Goal: Contribute content

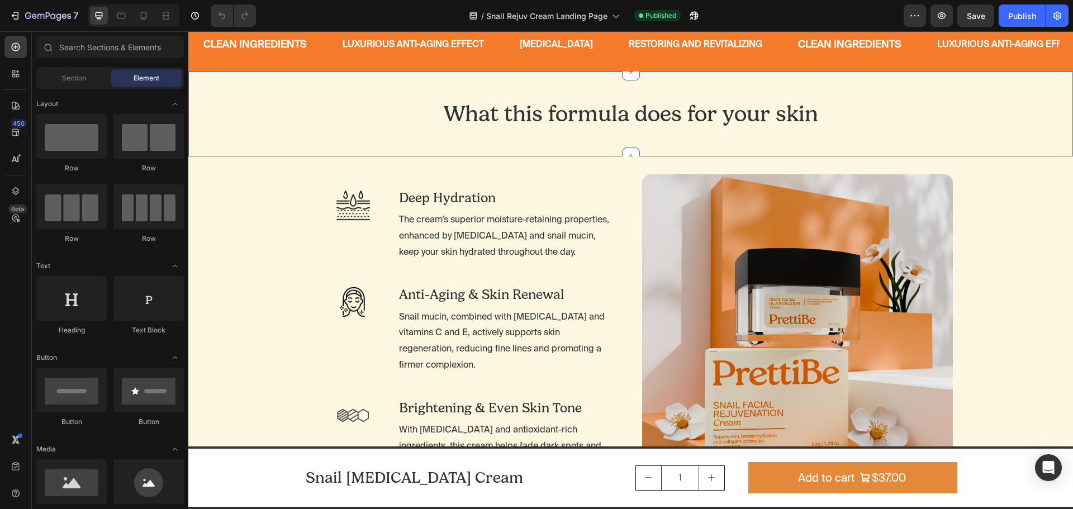
scroll to position [838, 0]
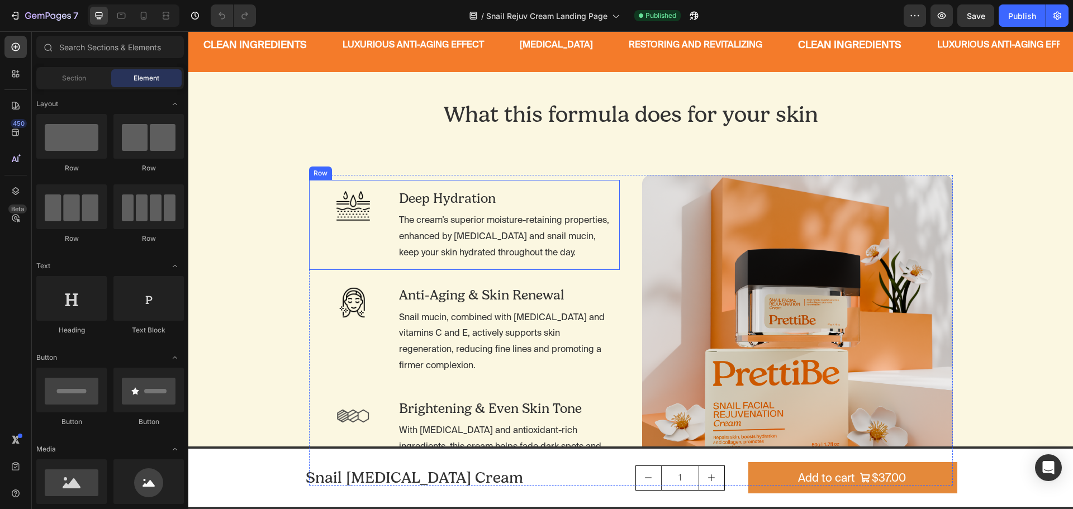
click at [363, 246] on div "Image" at bounding box center [353, 225] width 71 height 73
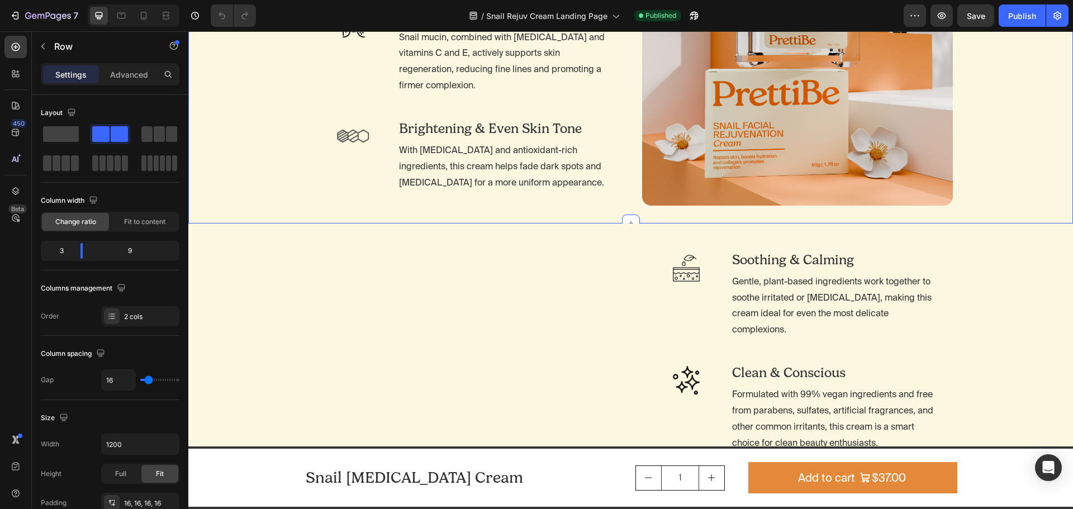
scroll to position [1118, 0]
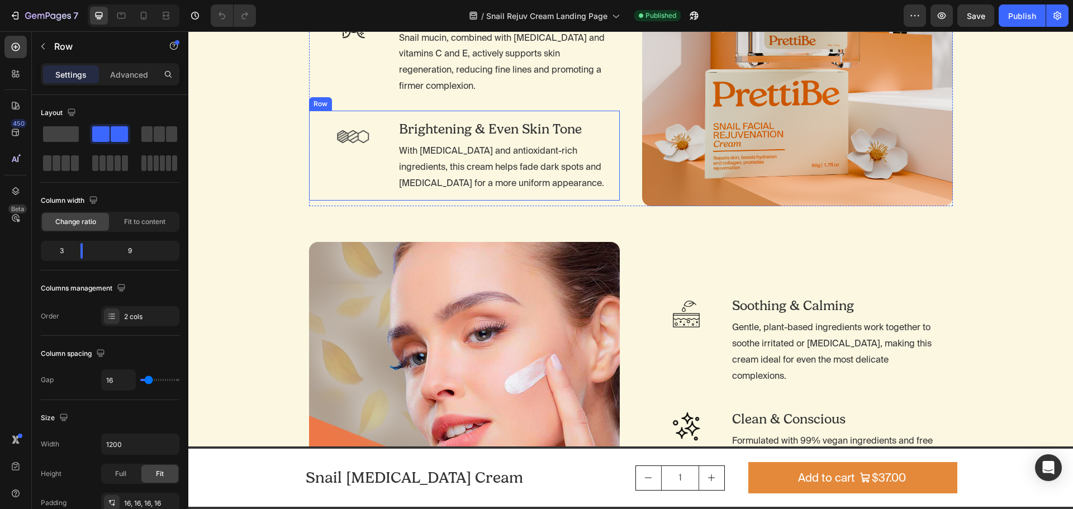
click at [366, 163] on div "Image" at bounding box center [353, 156] width 71 height 73
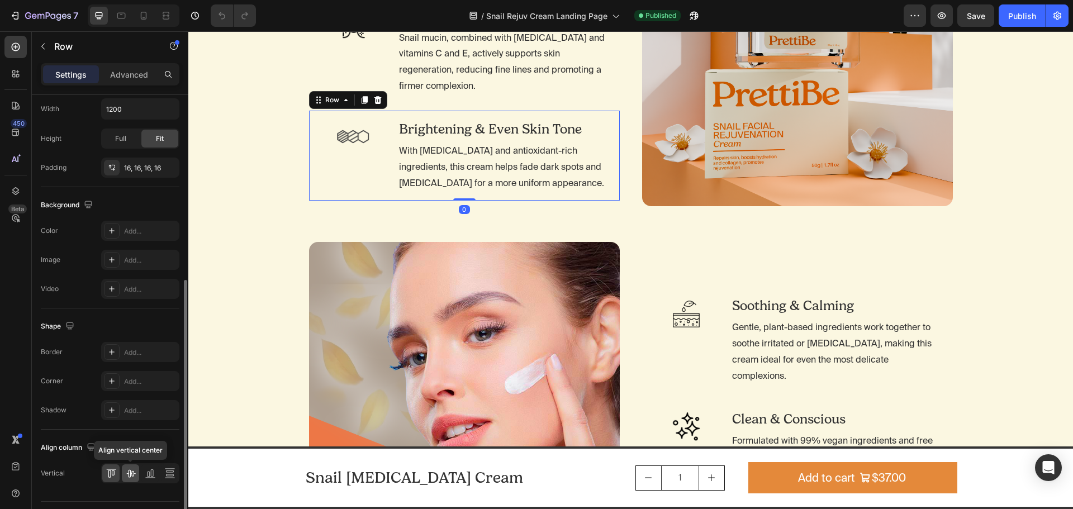
drag, startPoint x: 130, startPoint y: 477, endPoint x: 23, endPoint y: 391, distance: 136.7
click at [130, 477] on icon at bounding box center [130, 473] width 11 height 11
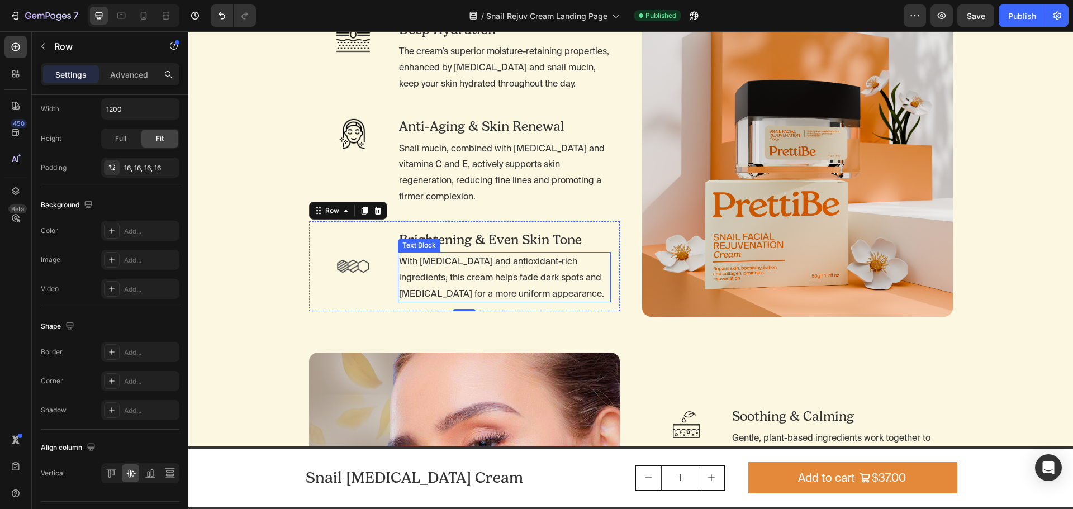
scroll to position [1006, 0]
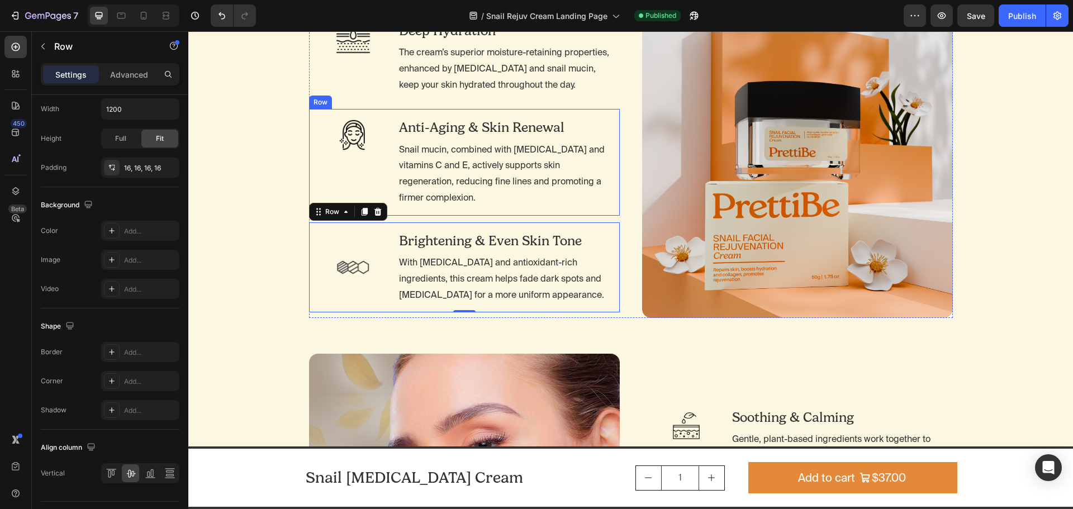
click at [355, 171] on div "Image" at bounding box center [353, 162] width 71 height 88
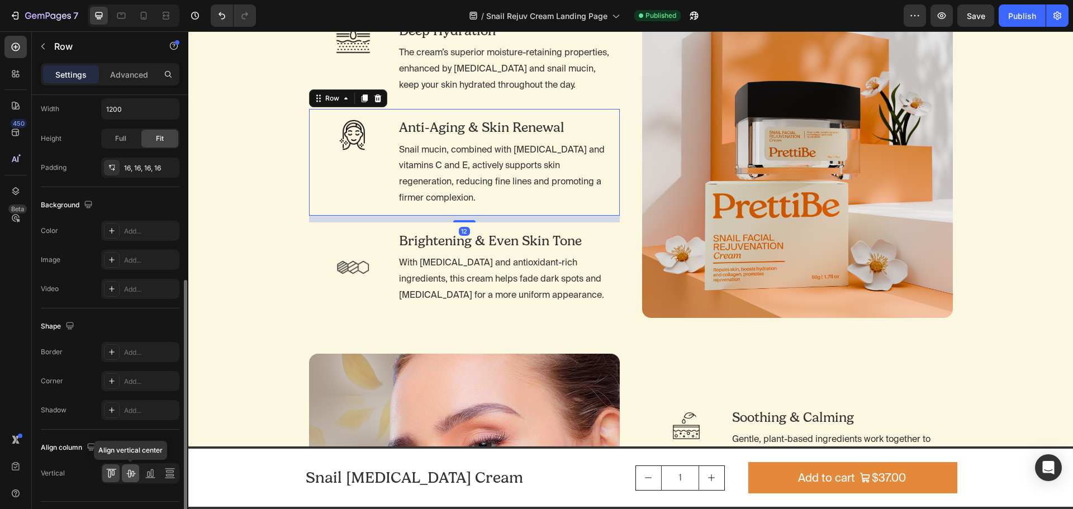
click at [132, 473] on icon at bounding box center [130, 473] width 11 height 11
click at [386, 70] on div "Image Deep Hydration Heading The cream’s superior moisture-retaining properties…" at bounding box center [464, 57] width 311 height 91
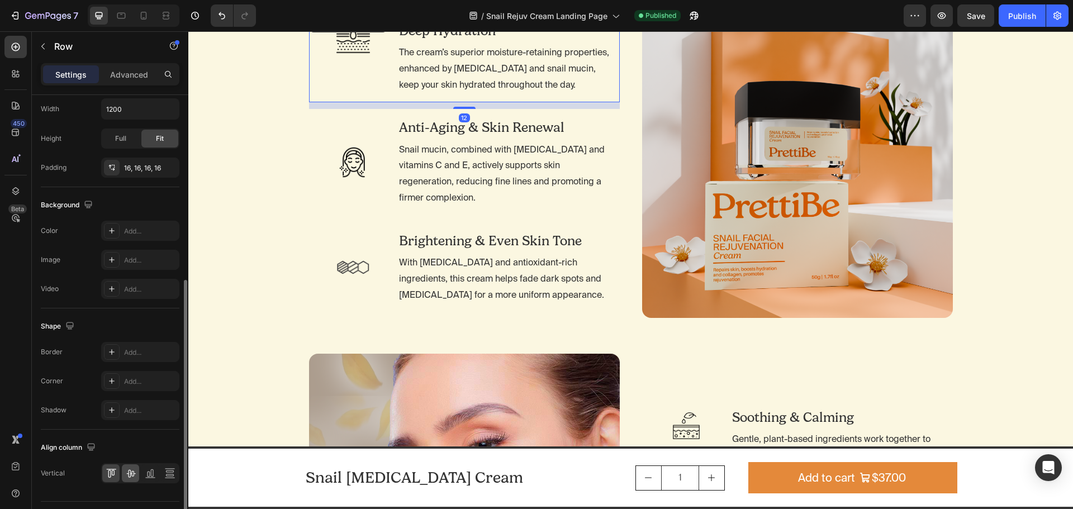
click at [134, 473] on icon at bounding box center [130, 473] width 11 height 11
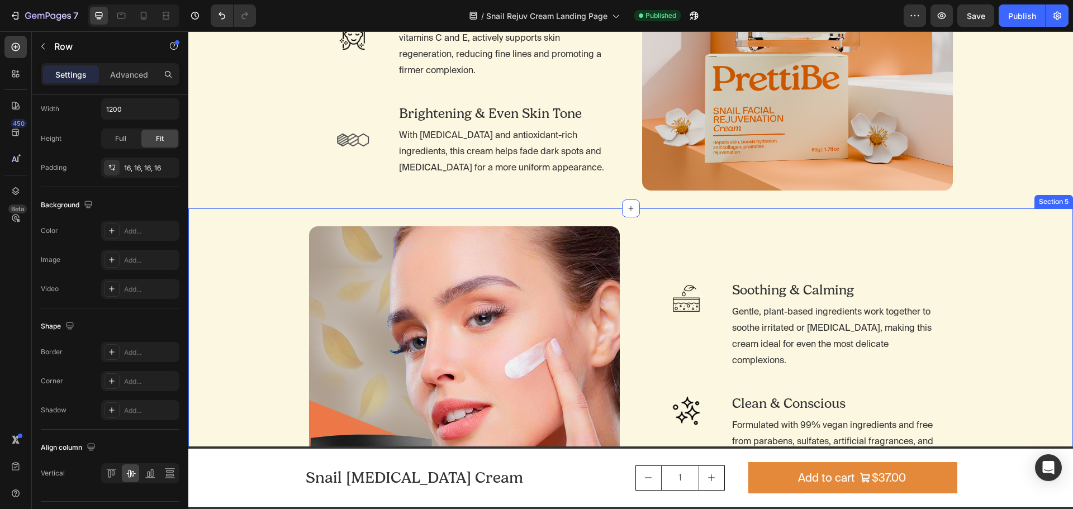
scroll to position [1137, 0]
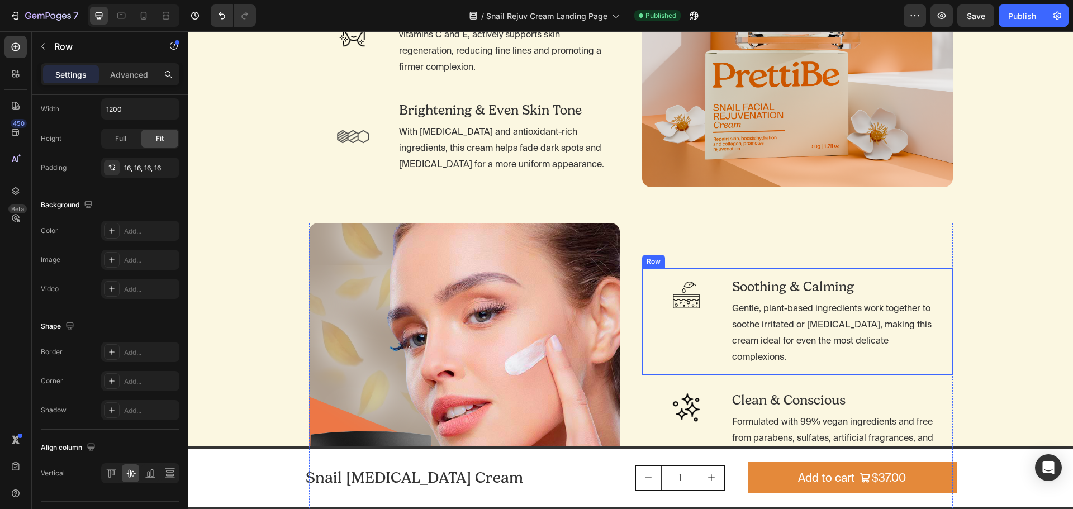
click at [718, 335] on div "Image Soothing & Calming Heading Gentle, plant-based ingredients work together …" at bounding box center [797, 321] width 311 height 106
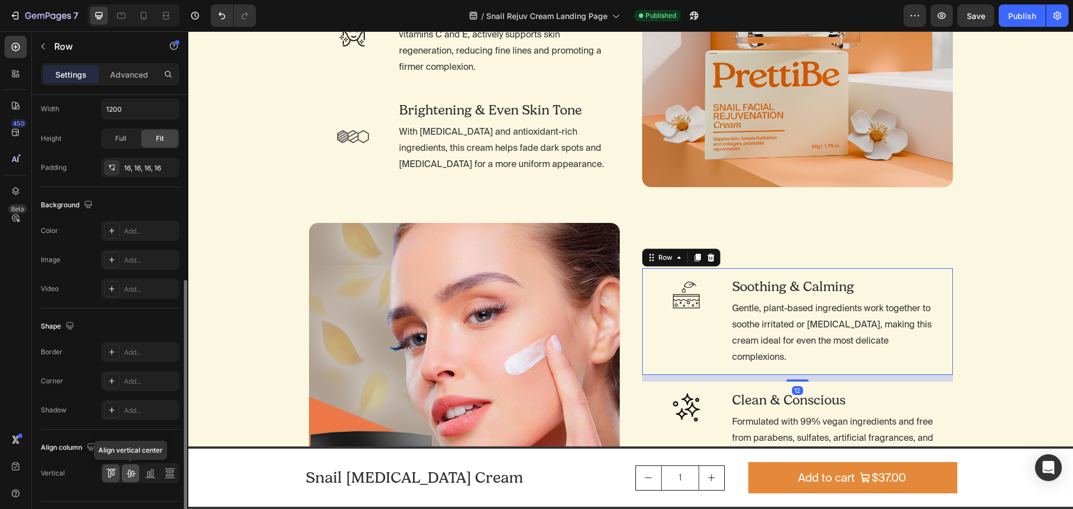
click at [130, 466] on div at bounding box center [130, 473] width 17 height 18
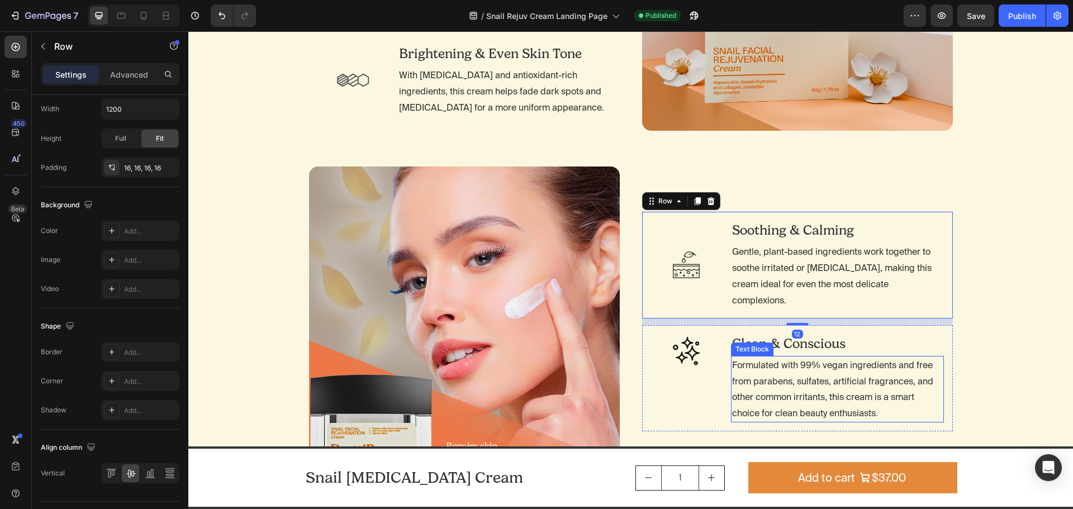
scroll to position [1304, 0]
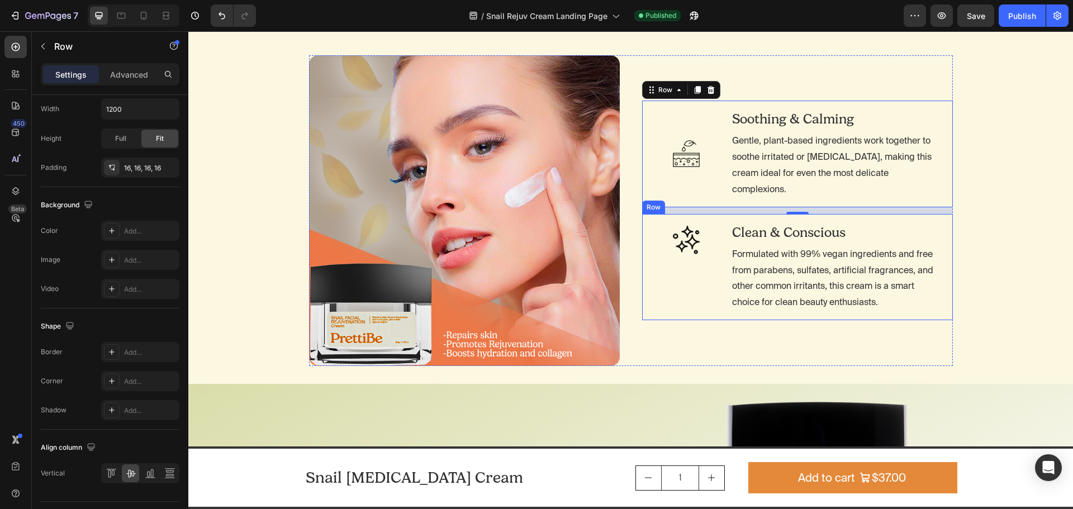
click at [722, 284] on div "Image Clean & Conscious Heading Formulated with 99% vegan ingredients and free …" at bounding box center [797, 267] width 311 height 106
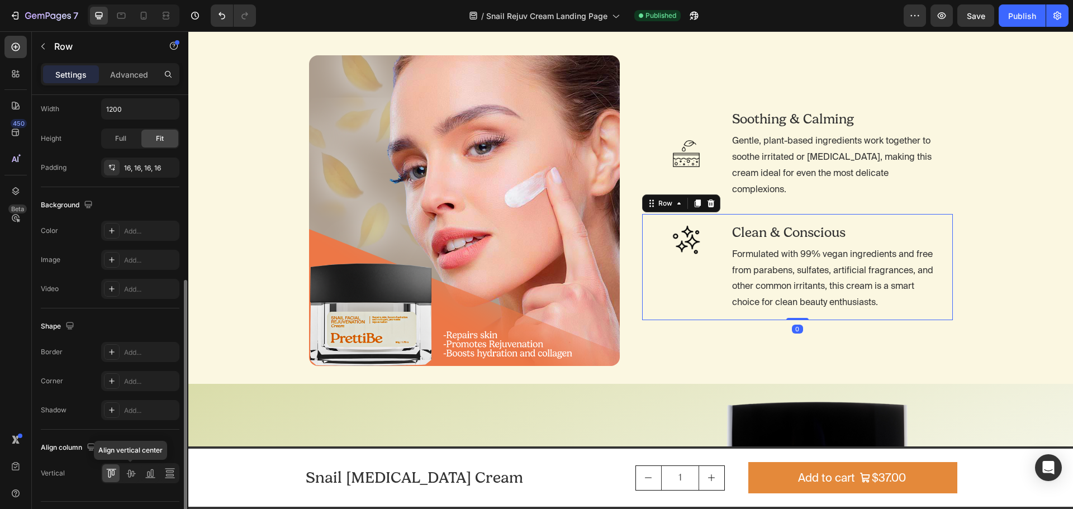
drag, startPoint x: 136, startPoint y: 471, endPoint x: 154, endPoint y: 464, distance: 19.1
click at [136, 471] on icon at bounding box center [130, 473] width 11 height 11
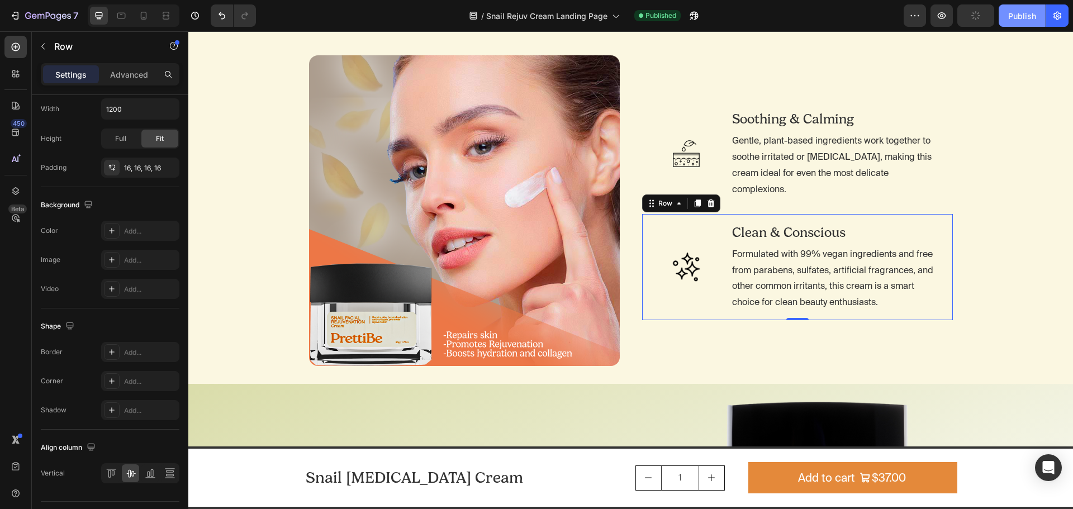
drag, startPoint x: 1017, startPoint y: 13, endPoint x: 1019, endPoint y: 26, distance: 13.0
click at [1017, 13] on div "Publish" at bounding box center [1022, 16] width 28 height 12
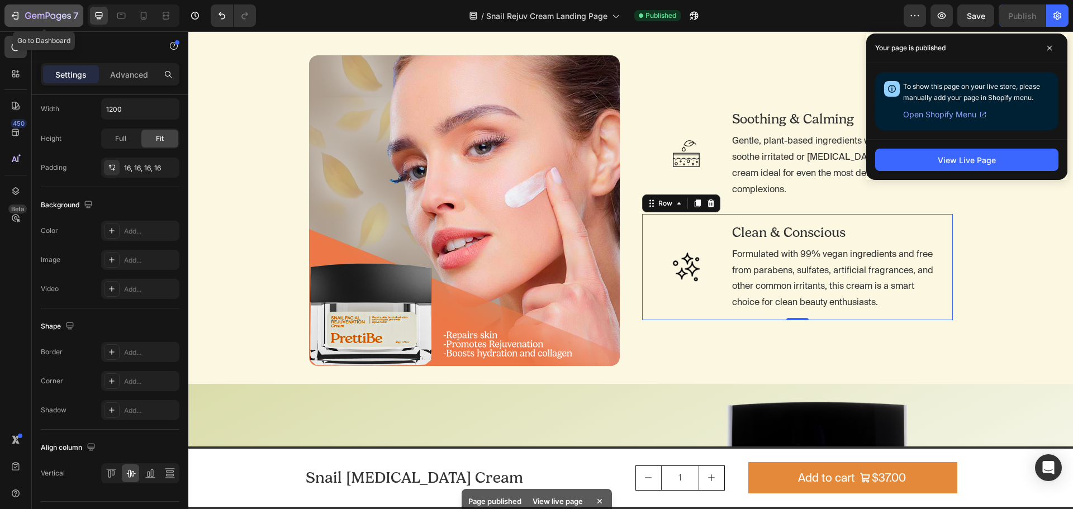
click at [17, 13] on icon "button" at bounding box center [14, 15] width 11 height 11
